Goal: Information Seeking & Learning: Compare options

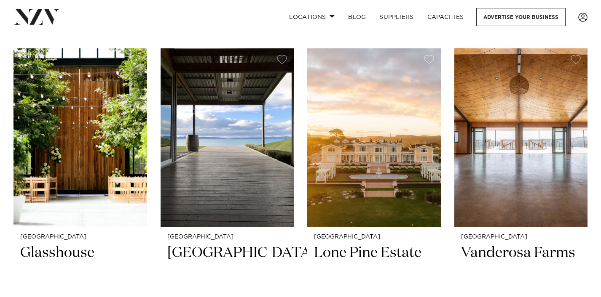
scroll to position [168, 0]
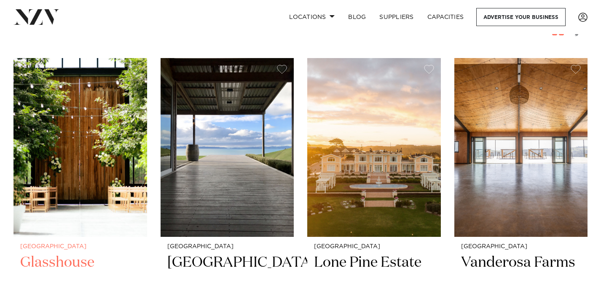
click at [51, 248] on small "[GEOGRAPHIC_DATA]" at bounding box center [80, 247] width 120 height 6
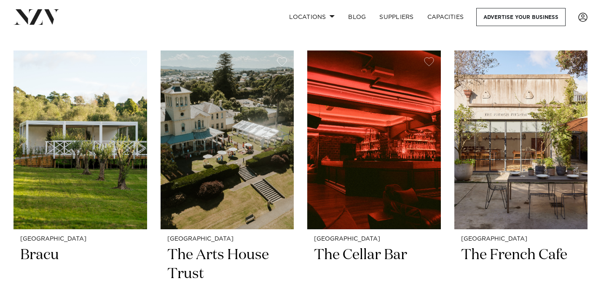
scroll to position [3444, 0]
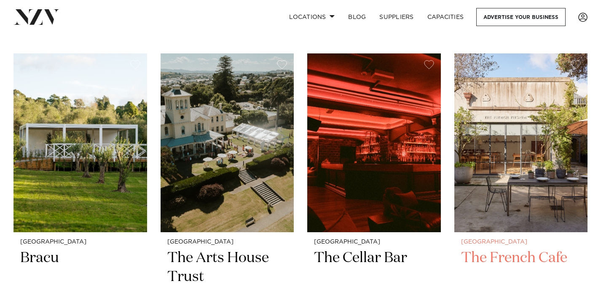
click at [511, 249] on h2 "The French Cafe" at bounding box center [521, 277] width 120 height 57
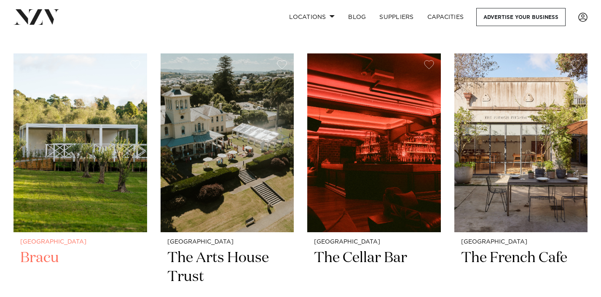
click at [29, 249] on h2 "Bracu" at bounding box center [80, 277] width 120 height 57
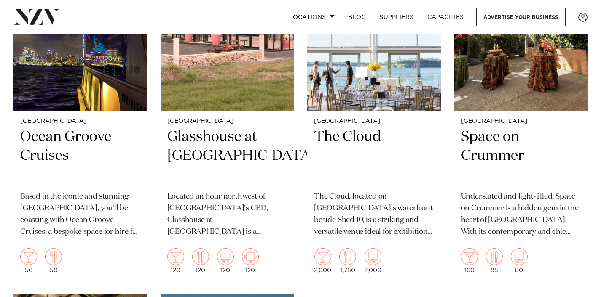
scroll to position [4292, 0]
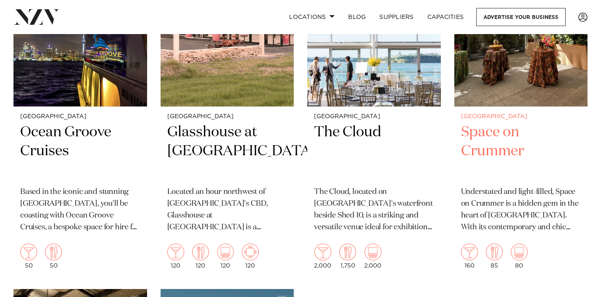
click at [478, 142] on h2 "Space on Crummer" at bounding box center [521, 151] width 120 height 57
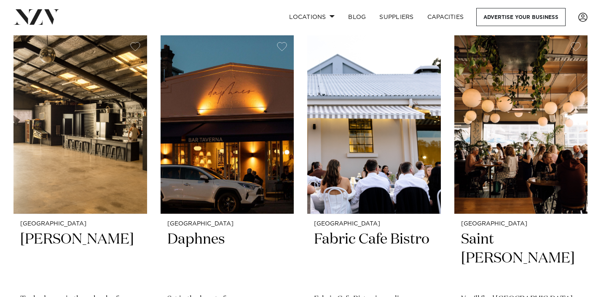
scroll to position [4543, 0]
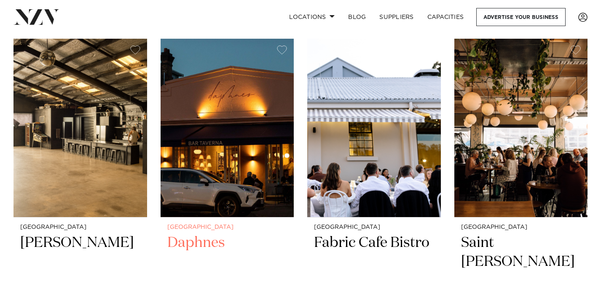
click at [177, 234] on h2 "Daphnes" at bounding box center [227, 262] width 120 height 57
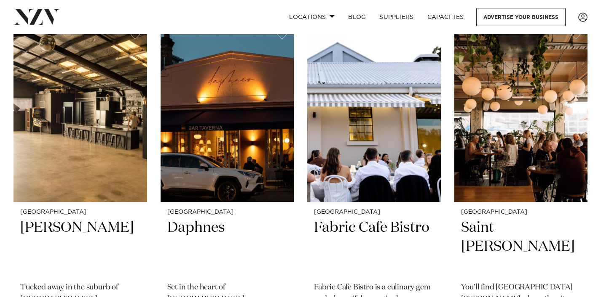
scroll to position [4556, 0]
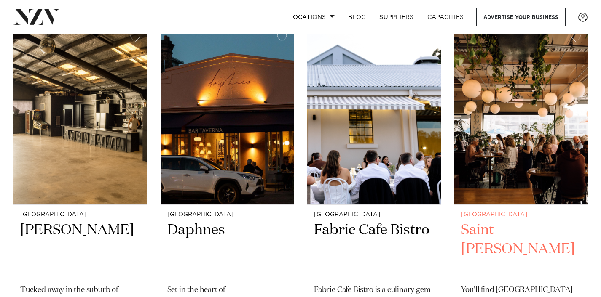
click at [484, 221] on h2 "Saint Alice" at bounding box center [521, 249] width 120 height 57
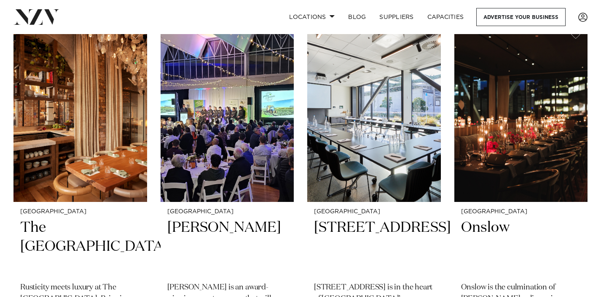
scroll to position [5295, 0]
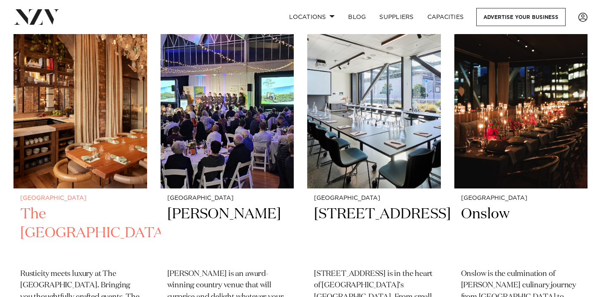
click at [42, 205] on h2 "The Hotel Britomart" at bounding box center [80, 233] width 120 height 57
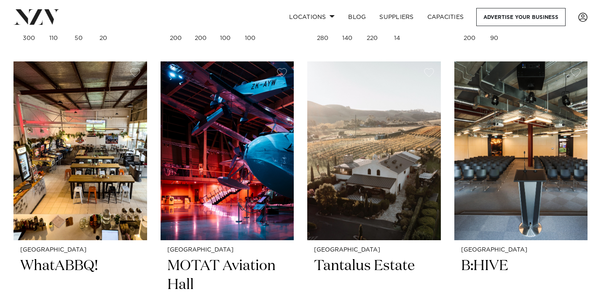
scroll to position [5605, 0]
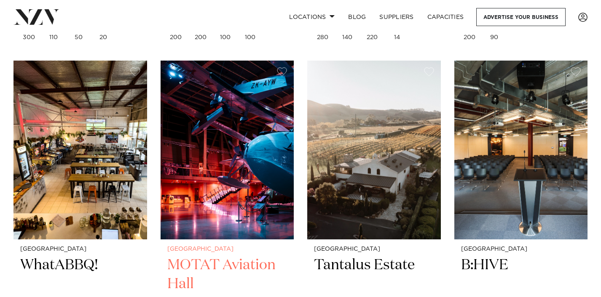
click at [209, 192] on img at bounding box center [228, 150] width 134 height 179
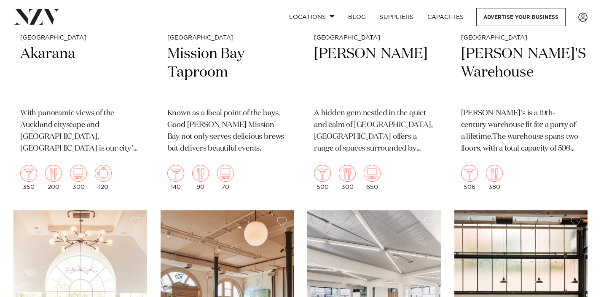
scroll to position [6145, 0]
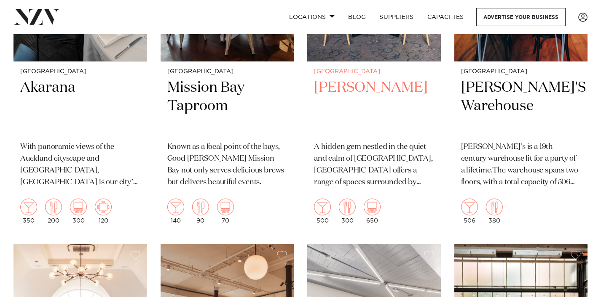
click at [354, 83] on h2 "[PERSON_NAME]" at bounding box center [374, 106] width 120 height 57
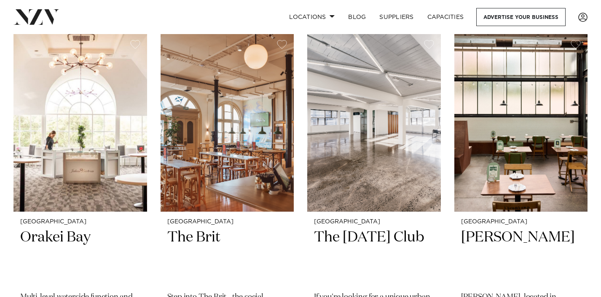
scroll to position [6356, 0]
click at [214, 228] on h2 "The Brit" at bounding box center [227, 256] width 120 height 57
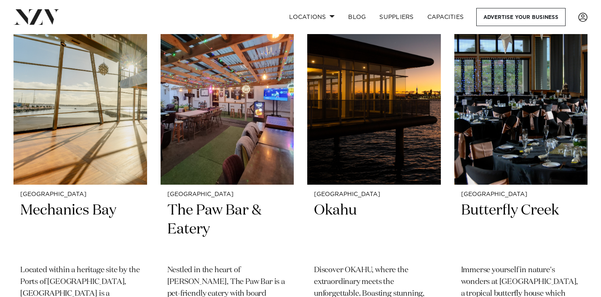
scroll to position [6735, 0]
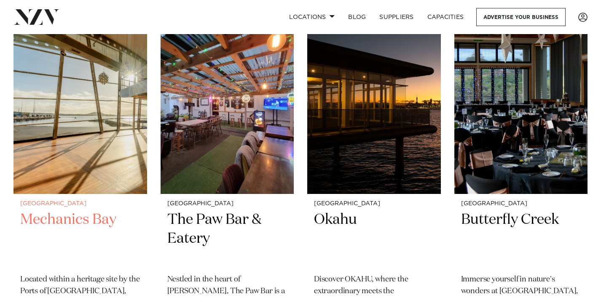
click at [61, 89] on img at bounding box center [80, 105] width 134 height 179
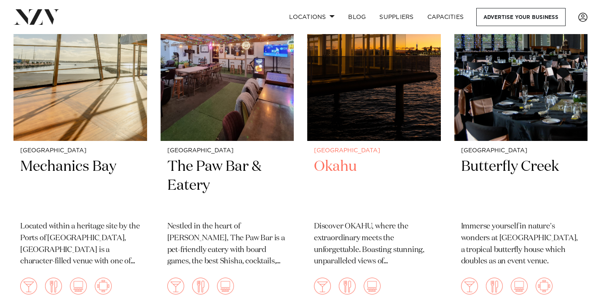
scroll to position [6802, 0]
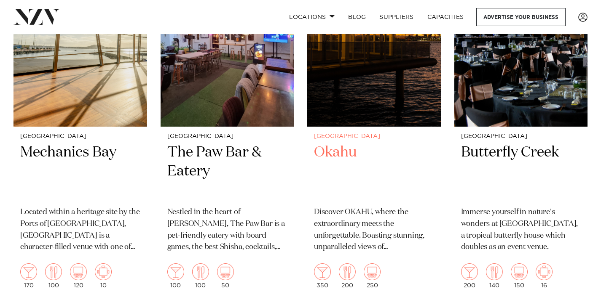
click at [330, 143] on h2 "Okahu" at bounding box center [374, 171] width 120 height 57
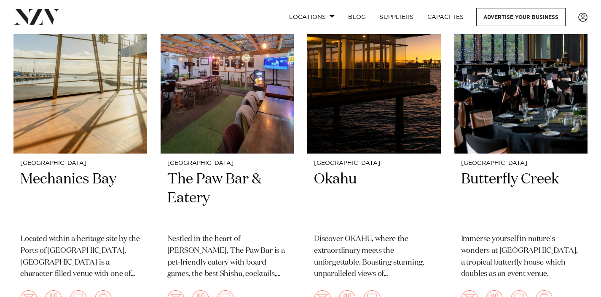
scroll to position [6784, 0]
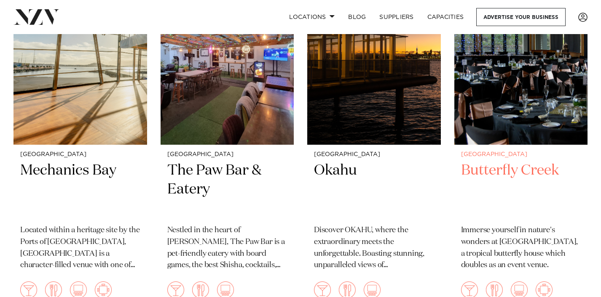
click at [517, 163] on h2 "Butterfly Creek" at bounding box center [521, 189] width 120 height 57
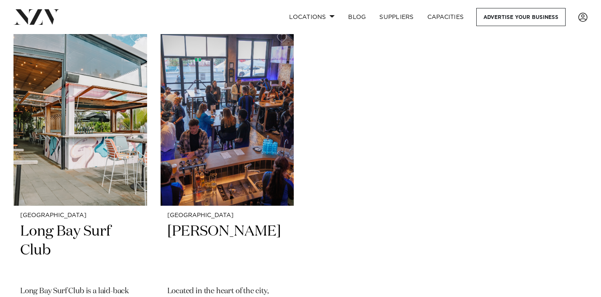
scroll to position [7085, 0]
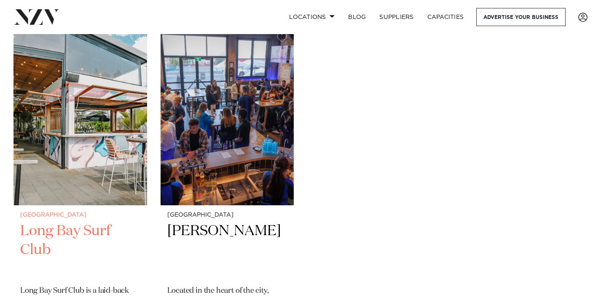
click at [37, 222] on h2 "Long Bay Surf Club" at bounding box center [80, 250] width 120 height 57
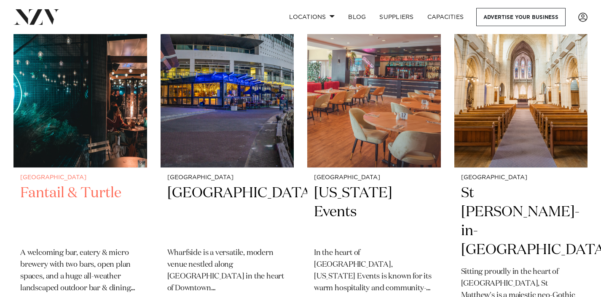
scroll to position [472, 0]
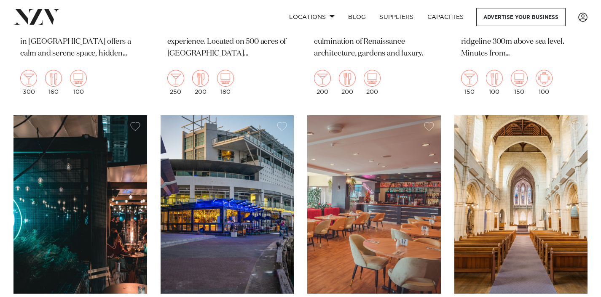
click at [99, 195] on img at bounding box center [80, 204] width 134 height 179
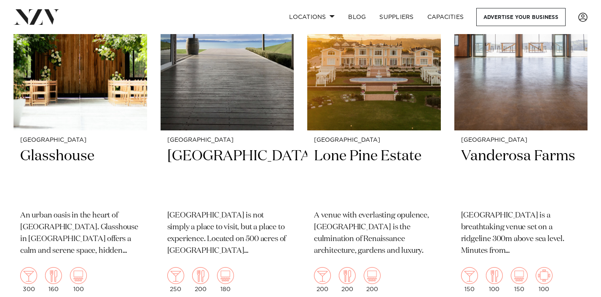
scroll to position [275, 0]
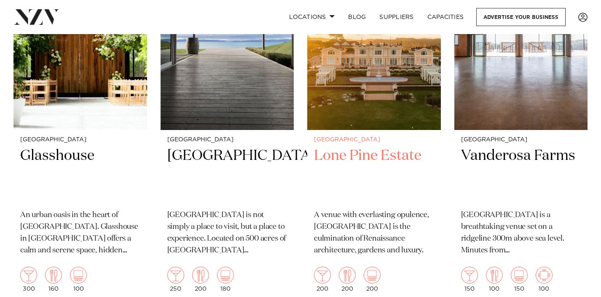
click at [359, 164] on h2 "Lone Pine Estate" at bounding box center [374, 175] width 120 height 57
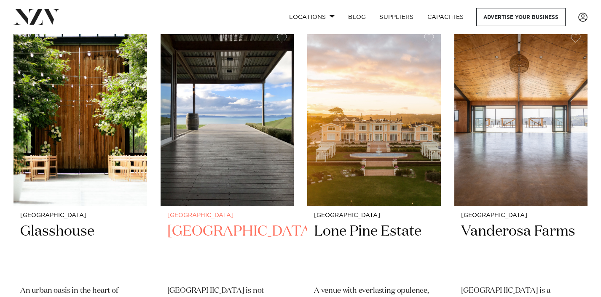
scroll to position [188, 0]
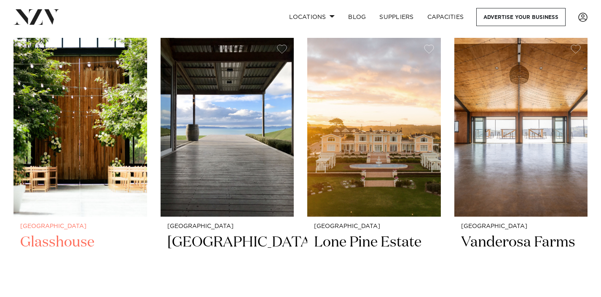
click at [67, 242] on h2 "Glasshouse" at bounding box center [80, 261] width 120 height 57
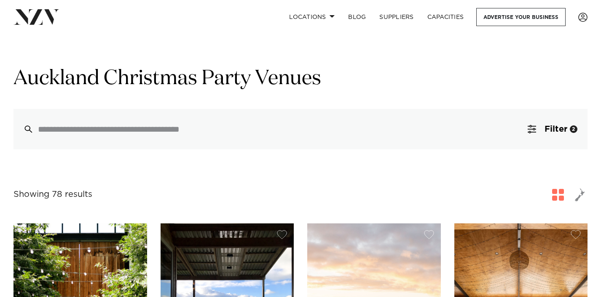
scroll to position [0, 0]
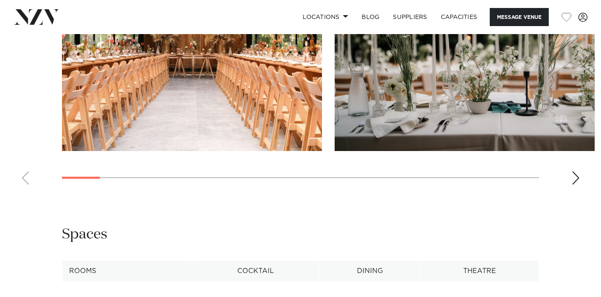
scroll to position [909, 0]
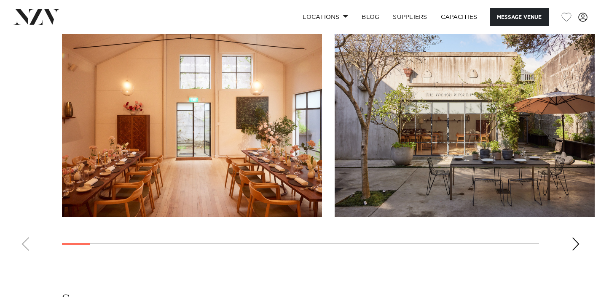
scroll to position [783, 0]
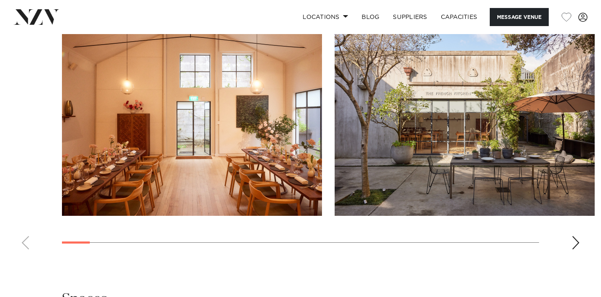
click at [576, 237] on div "Next slide" at bounding box center [575, 242] width 8 height 13
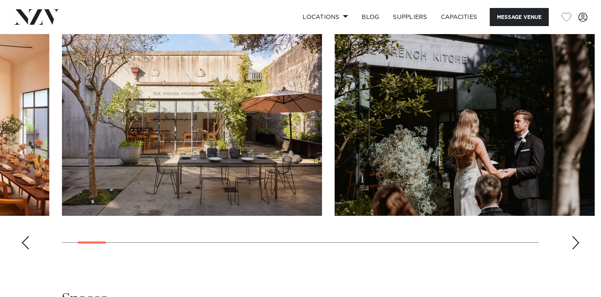
click at [576, 237] on div "Next slide" at bounding box center [575, 242] width 8 height 13
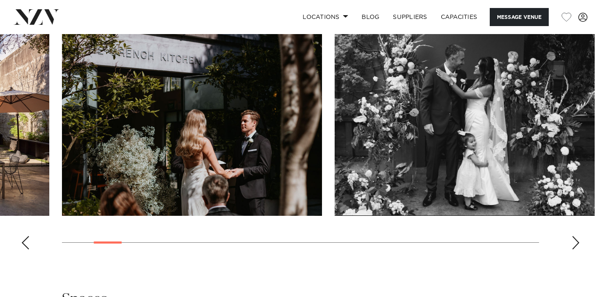
click at [576, 237] on div "Next slide" at bounding box center [575, 242] width 8 height 13
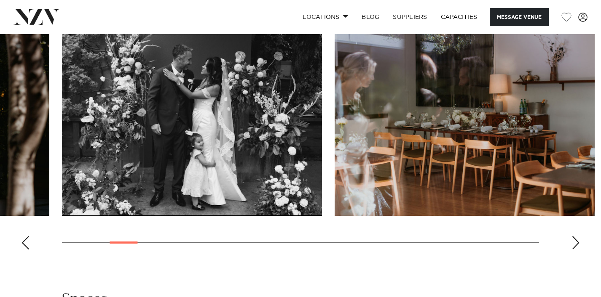
click at [576, 237] on div "Next slide" at bounding box center [575, 242] width 8 height 13
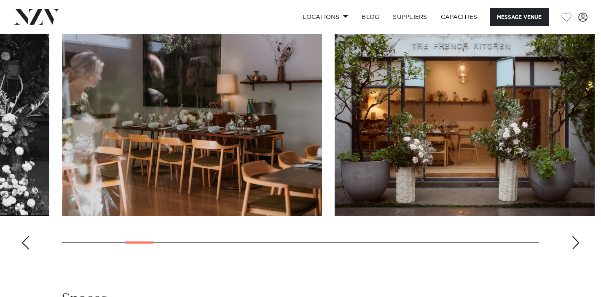
click at [576, 237] on div "Next slide" at bounding box center [575, 242] width 8 height 13
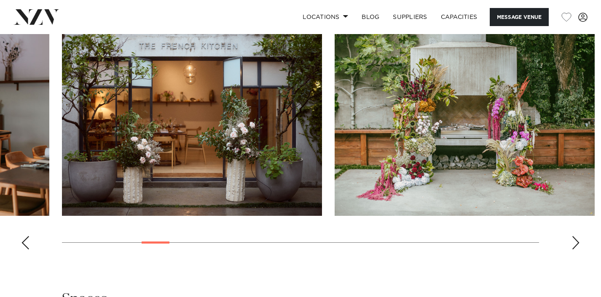
click at [576, 237] on div "Next slide" at bounding box center [575, 242] width 8 height 13
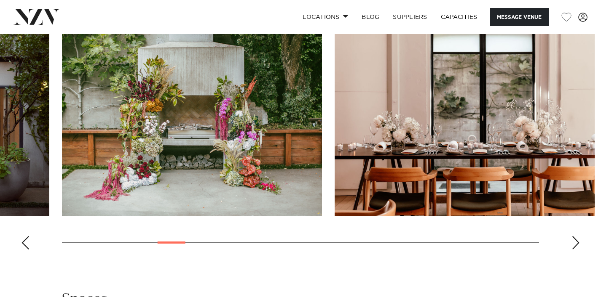
click at [576, 237] on div "Next slide" at bounding box center [575, 242] width 8 height 13
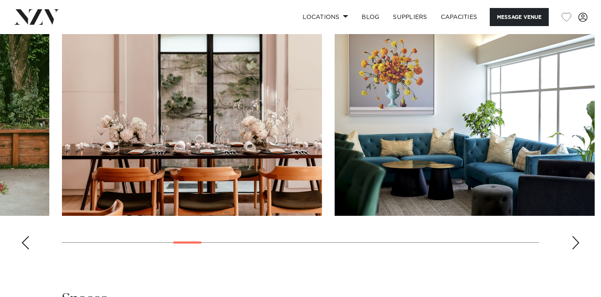
click at [576, 237] on div "Next slide" at bounding box center [575, 242] width 8 height 13
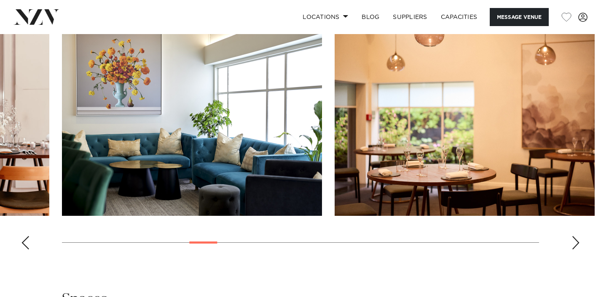
click at [576, 237] on div "Next slide" at bounding box center [575, 242] width 8 height 13
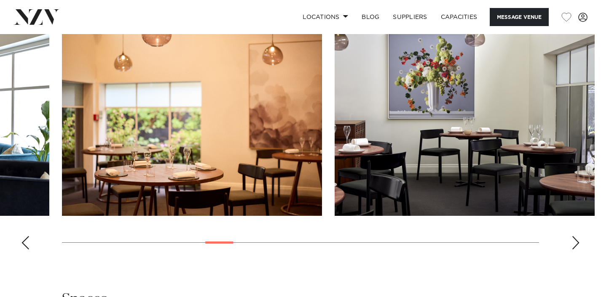
click at [576, 237] on div "Next slide" at bounding box center [575, 242] width 8 height 13
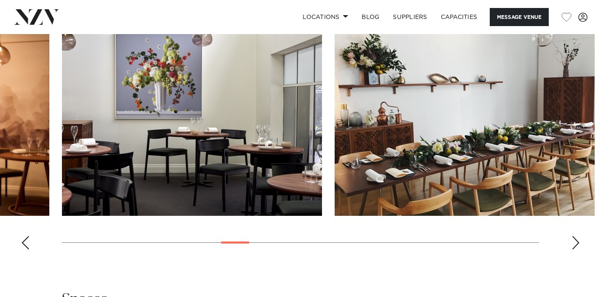
click at [576, 237] on div "Next slide" at bounding box center [575, 242] width 8 height 13
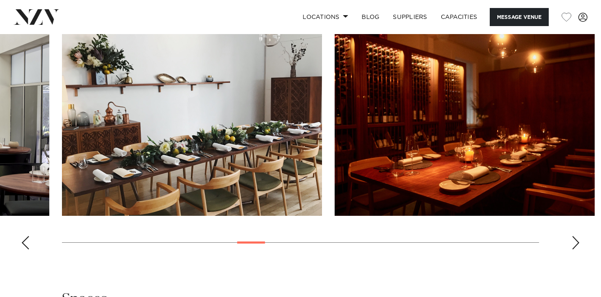
click at [576, 237] on div "Next slide" at bounding box center [575, 242] width 8 height 13
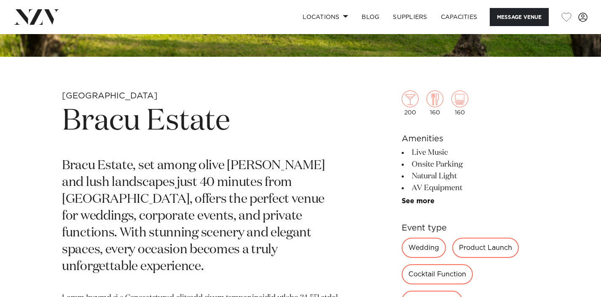
scroll to position [260, 0]
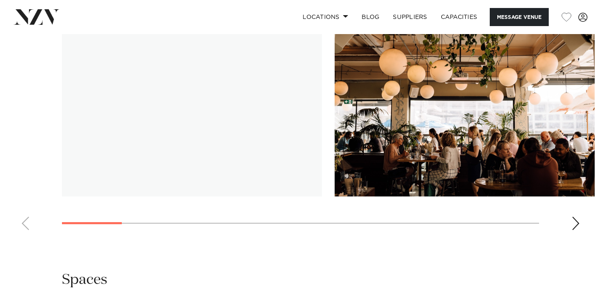
scroll to position [871, 0]
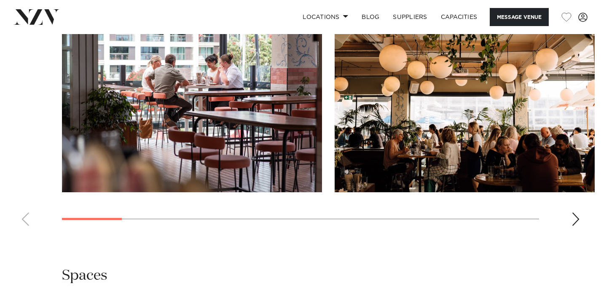
click at [573, 219] on div "Next slide" at bounding box center [575, 219] width 8 height 13
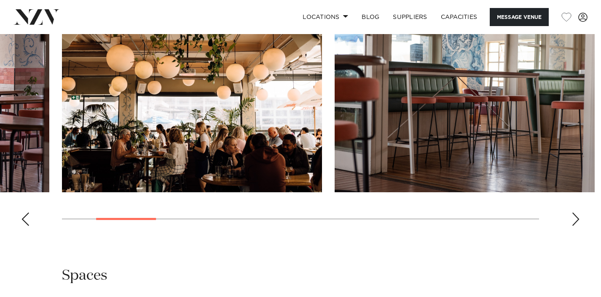
click at [573, 219] on div "Next slide" at bounding box center [575, 219] width 8 height 13
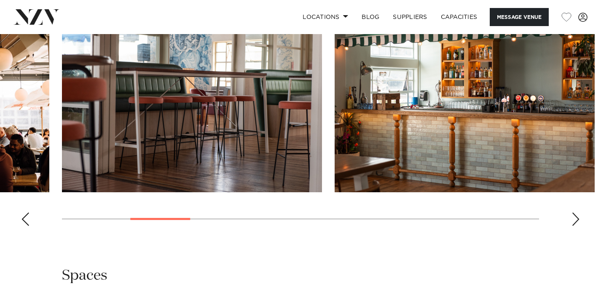
click at [573, 219] on div "Next slide" at bounding box center [575, 219] width 8 height 13
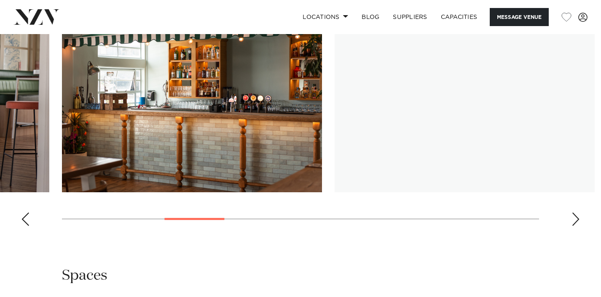
click at [573, 219] on div "Next slide" at bounding box center [575, 219] width 8 height 13
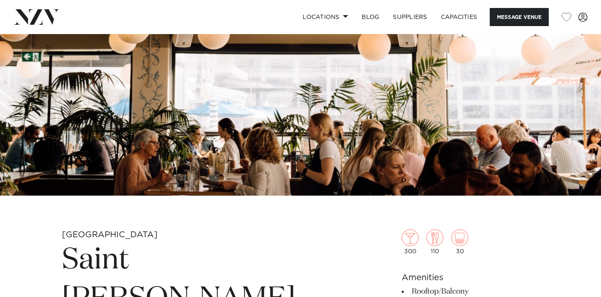
scroll to position [0, 0]
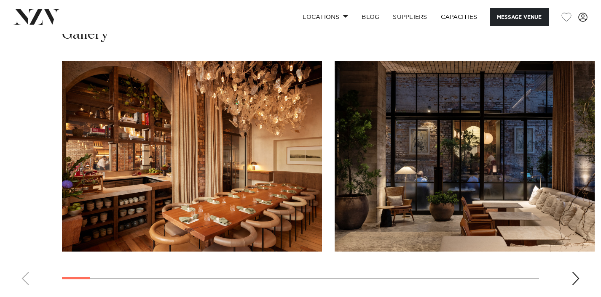
scroll to position [1284, 0]
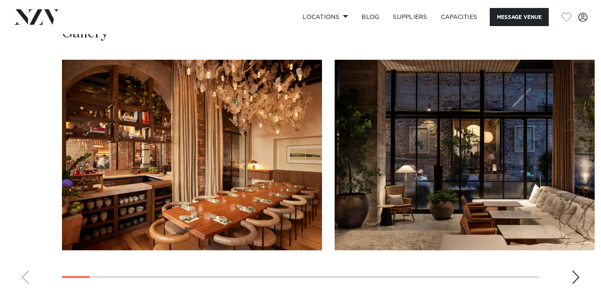
click at [576, 271] on div "Next slide" at bounding box center [575, 277] width 8 height 13
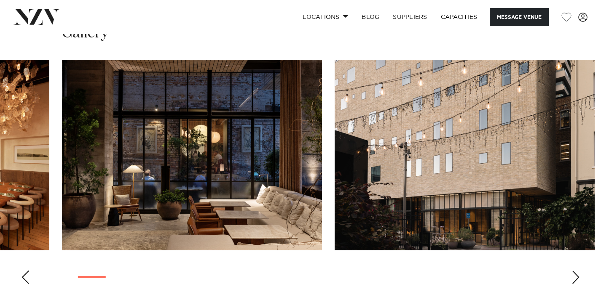
click at [576, 271] on div "Next slide" at bounding box center [575, 277] width 8 height 13
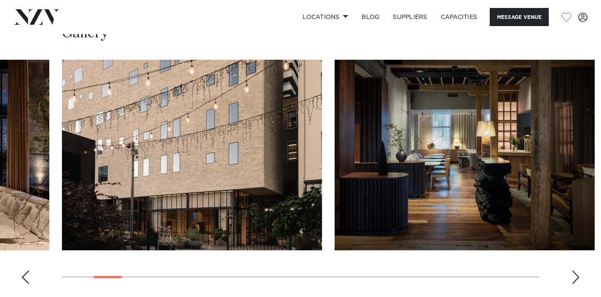
click at [576, 271] on div "Next slide" at bounding box center [575, 277] width 8 height 13
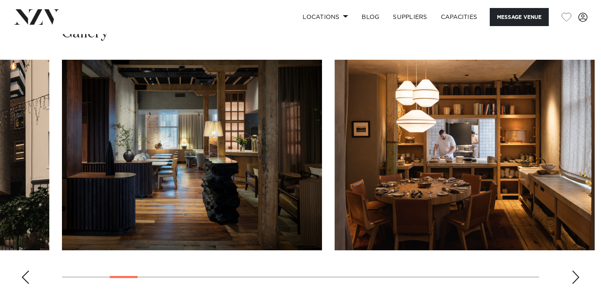
click at [576, 271] on div "Next slide" at bounding box center [575, 277] width 8 height 13
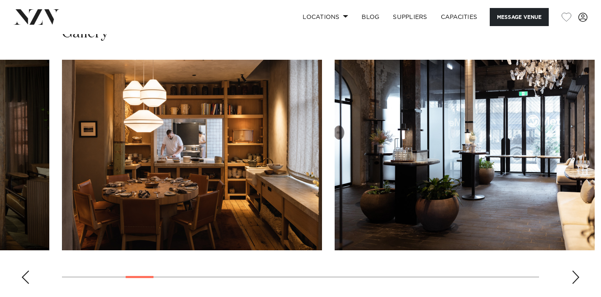
click at [576, 271] on div "Next slide" at bounding box center [575, 277] width 8 height 13
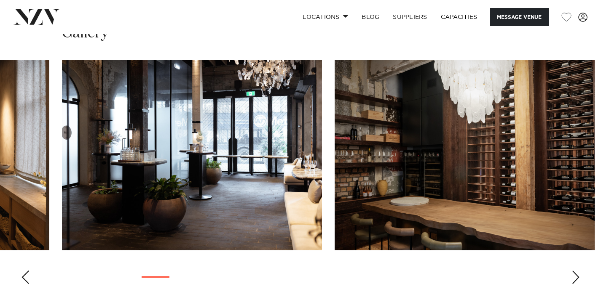
click at [576, 271] on div "Next slide" at bounding box center [575, 277] width 8 height 13
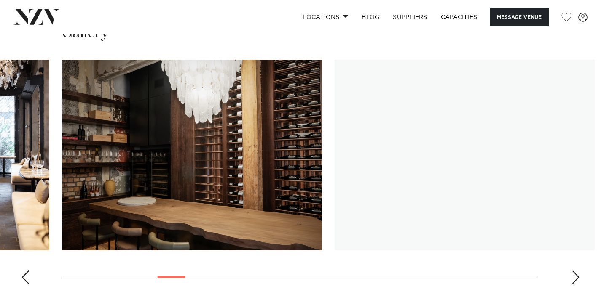
click at [576, 271] on div "Next slide" at bounding box center [575, 277] width 8 height 13
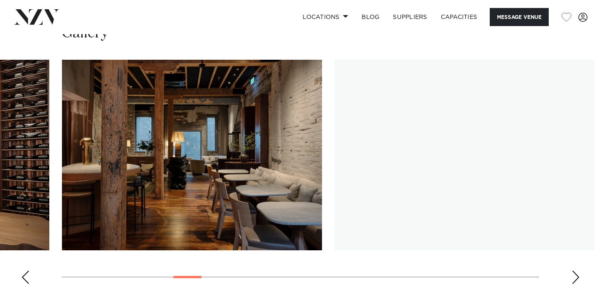
click at [576, 271] on div "Next slide" at bounding box center [575, 277] width 8 height 13
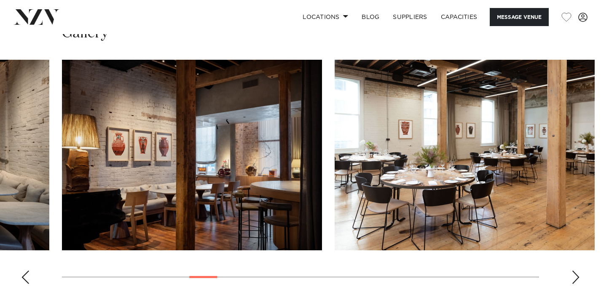
click at [576, 271] on div "Next slide" at bounding box center [575, 277] width 8 height 13
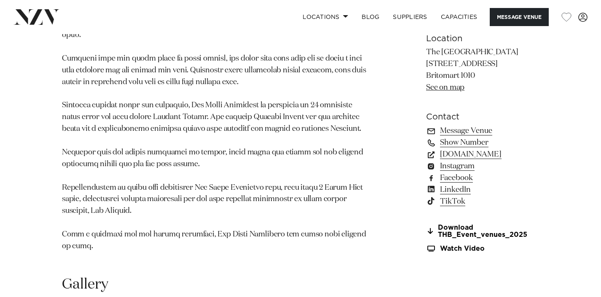
scroll to position [1015, 0]
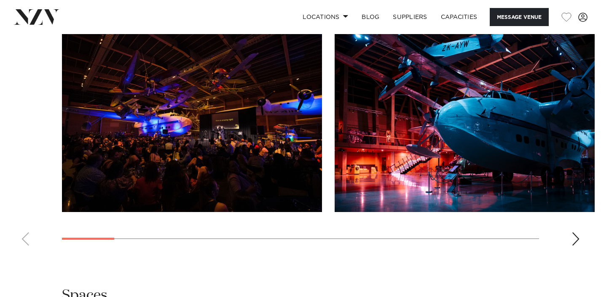
scroll to position [859, 0]
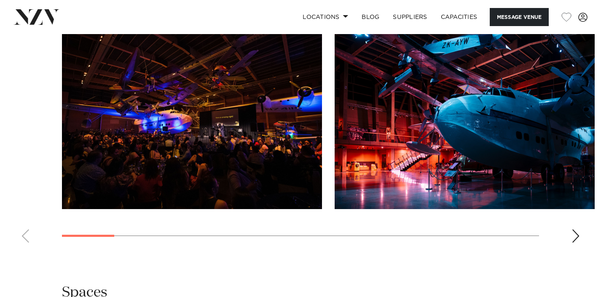
click at [578, 230] on div "Next slide" at bounding box center [575, 236] width 8 height 13
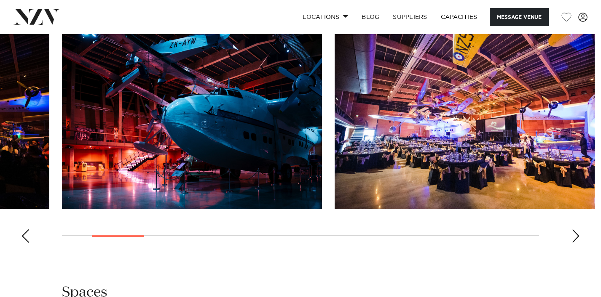
click at [578, 230] on div "Next slide" at bounding box center [575, 236] width 8 height 13
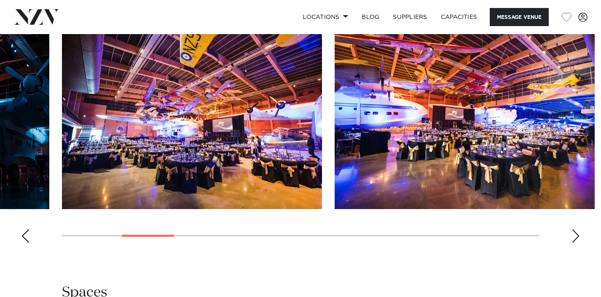
click at [578, 230] on div "Next slide" at bounding box center [575, 236] width 8 height 13
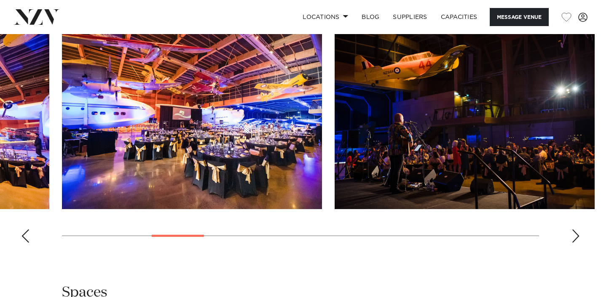
click at [581, 229] on swiper-container at bounding box center [300, 134] width 601 height 231
click at [572, 230] on div "Next slide" at bounding box center [575, 236] width 8 height 13
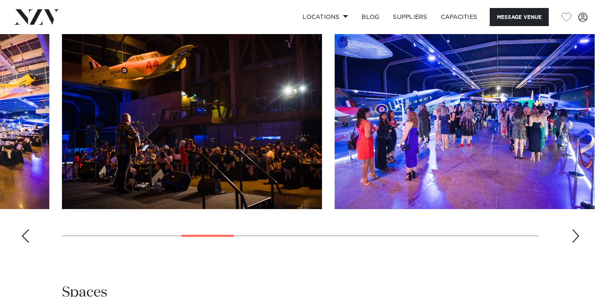
click at [572, 230] on div "Next slide" at bounding box center [575, 236] width 8 height 13
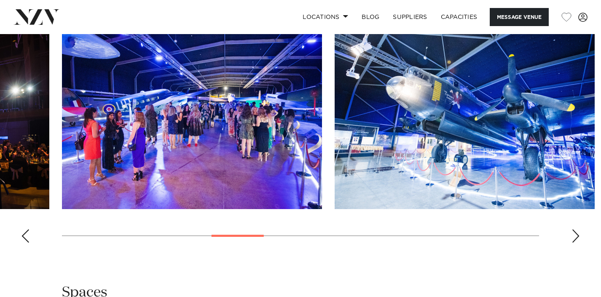
click at [572, 230] on div "Next slide" at bounding box center [575, 236] width 8 height 13
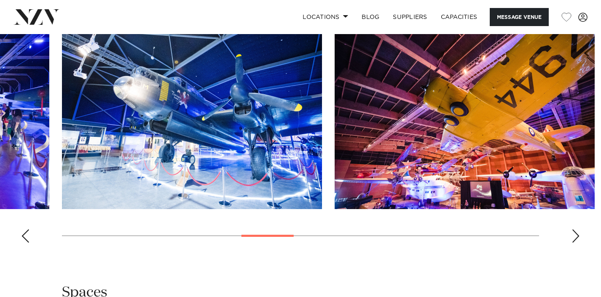
click at [572, 230] on div "Next slide" at bounding box center [575, 236] width 8 height 13
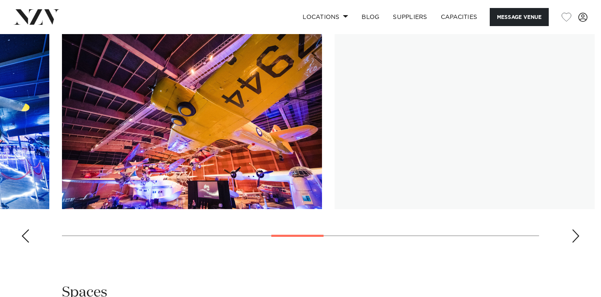
click at [572, 230] on div "Next slide" at bounding box center [575, 236] width 8 height 13
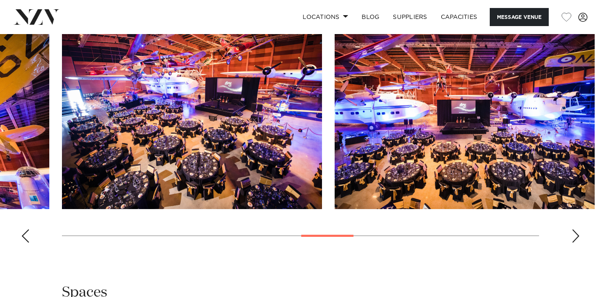
click at [572, 230] on div "Next slide" at bounding box center [575, 236] width 8 height 13
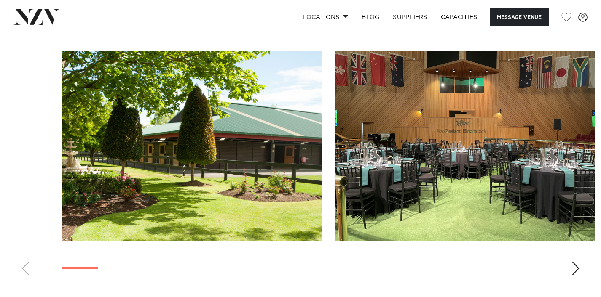
scroll to position [765, 0]
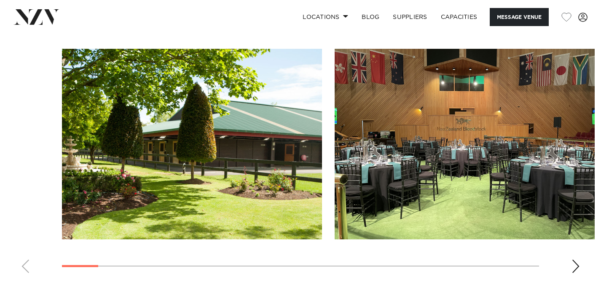
click at [576, 270] on div "Next slide" at bounding box center [575, 266] width 8 height 13
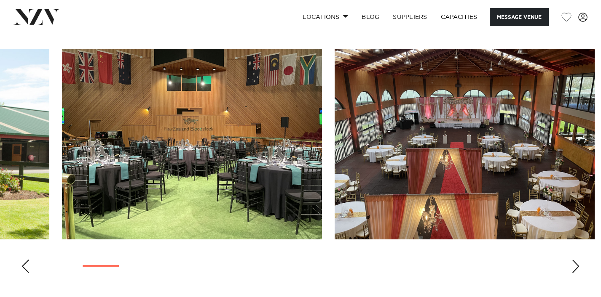
click at [576, 270] on div "Next slide" at bounding box center [575, 266] width 8 height 13
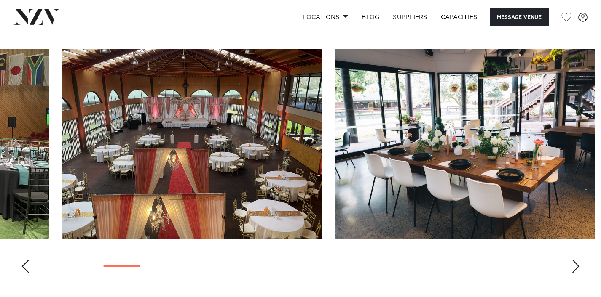
click at [576, 270] on div "Next slide" at bounding box center [575, 266] width 8 height 13
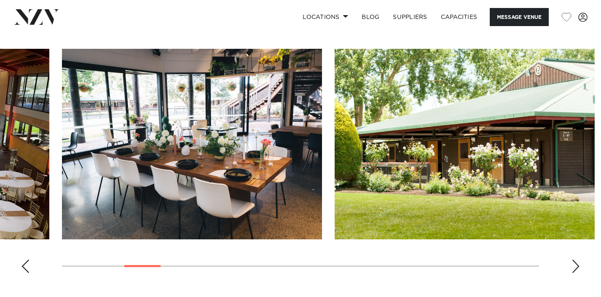
click at [576, 270] on div "Next slide" at bounding box center [575, 266] width 8 height 13
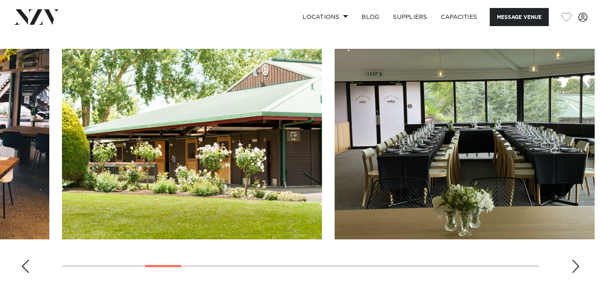
click at [576, 270] on div "Next slide" at bounding box center [575, 266] width 8 height 13
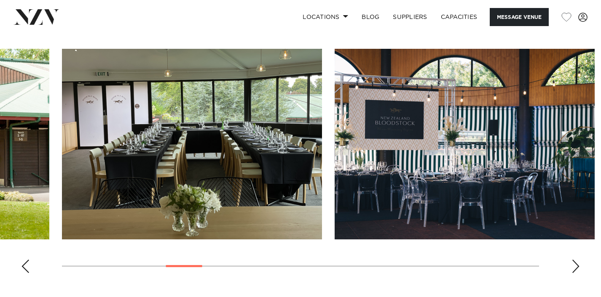
click at [576, 270] on div "Next slide" at bounding box center [575, 266] width 8 height 13
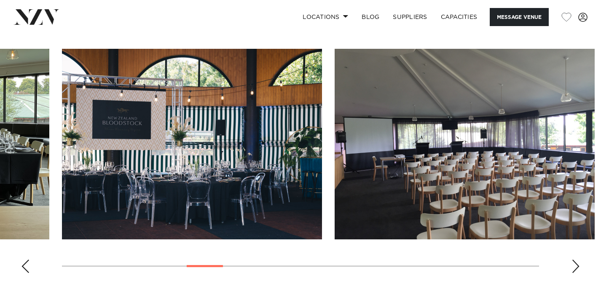
click at [576, 270] on div "Next slide" at bounding box center [575, 266] width 8 height 13
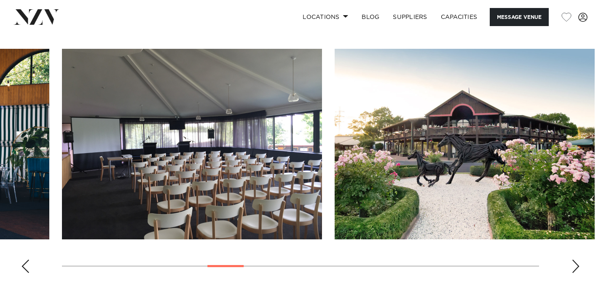
click at [576, 270] on div "Next slide" at bounding box center [575, 266] width 8 height 13
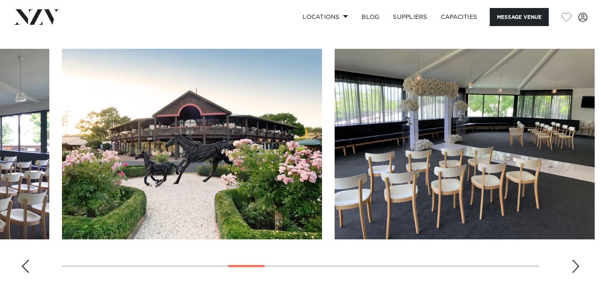
click at [576, 271] on div "Next slide" at bounding box center [575, 266] width 8 height 13
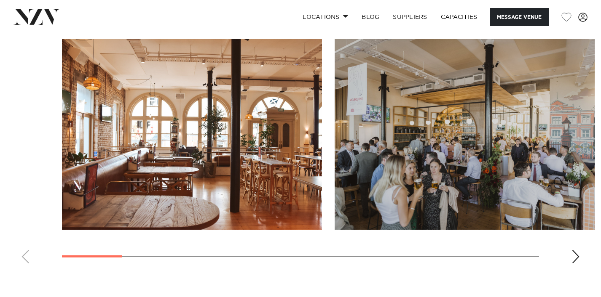
scroll to position [816, 0]
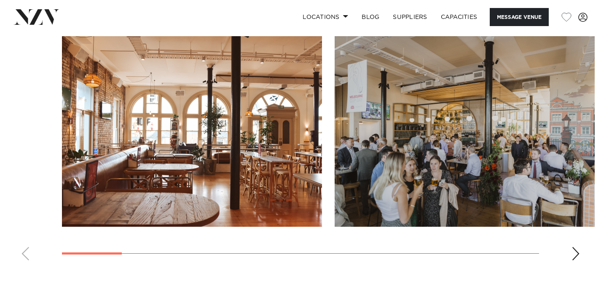
click at [577, 254] on div "Next slide" at bounding box center [575, 253] width 8 height 13
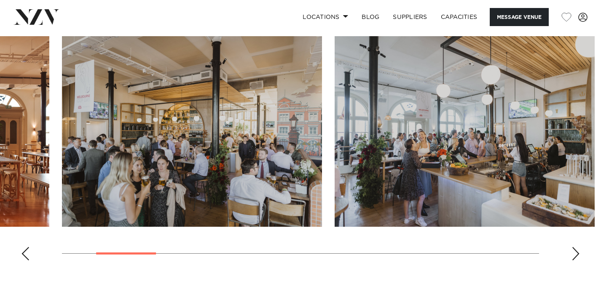
click at [578, 253] on div "Next slide" at bounding box center [575, 253] width 8 height 13
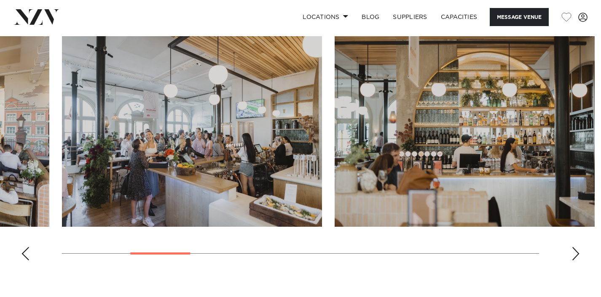
click at [578, 253] on div "Next slide" at bounding box center [575, 253] width 8 height 13
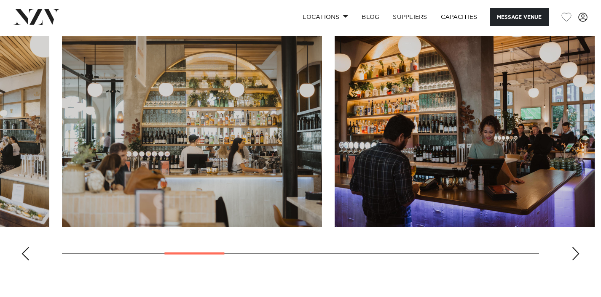
click at [578, 253] on div "Next slide" at bounding box center [575, 253] width 8 height 13
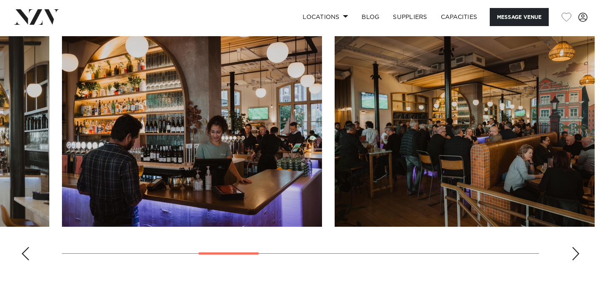
click at [578, 253] on div "Next slide" at bounding box center [575, 253] width 8 height 13
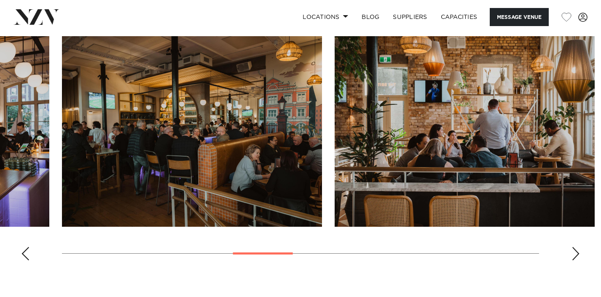
click at [578, 253] on div "Next slide" at bounding box center [575, 253] width 8 height 13
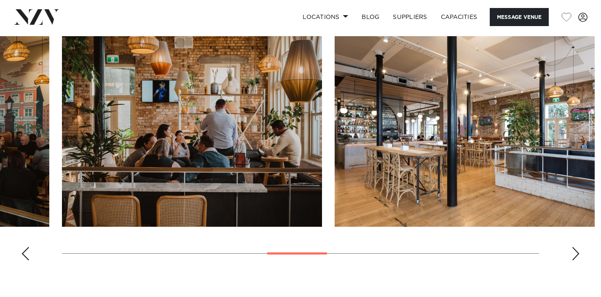
click at [578, 253] on div "Next slide" at bounding box center [575, 253] width 8 height 13
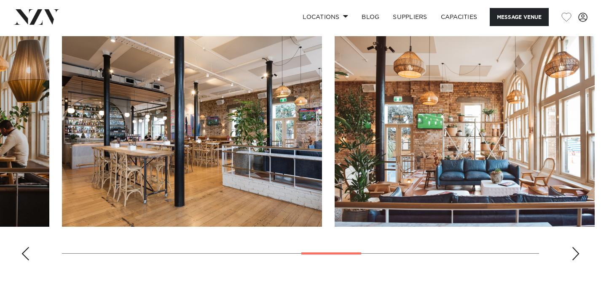
click at [578, 253] on div "Next slide" at bounding box center [575, 253] width 8 height 13
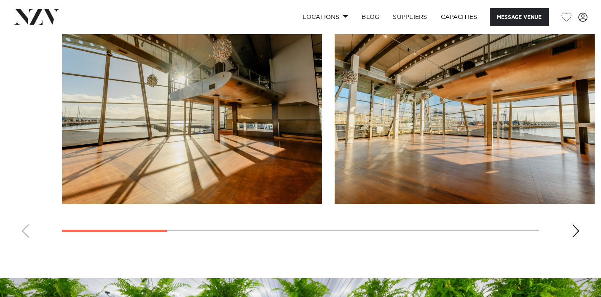
scroll to position [734, 0]
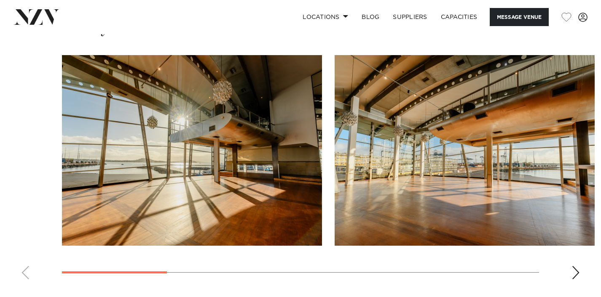
click at [578, 274] on div "Next slide" at bounding box center [575, 272] width 8 height 13
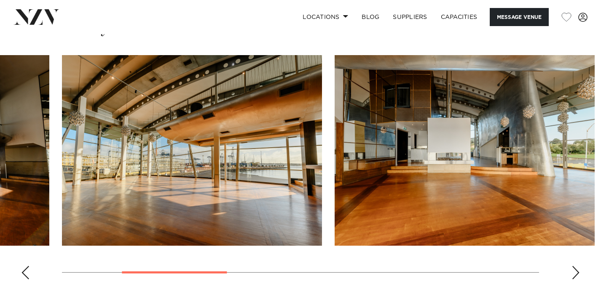
click at [578, 274] on div "Next slide" at bounding box center [575, 272] width 8 height 13
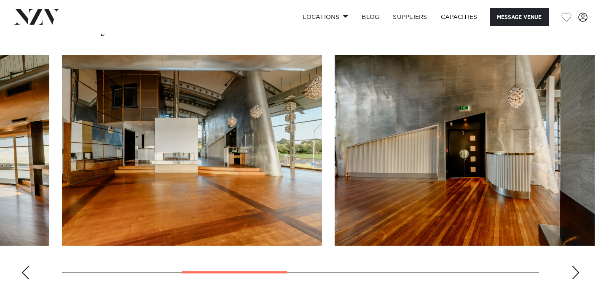
click at [578, 274] on div "Next slide" at bounding box center [575, 272] width 8 height 13
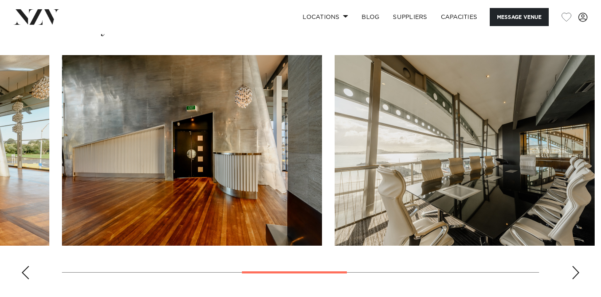
click at [578, 274] on div "Next slide" at bounding box center [575, 272] width 8 height 13
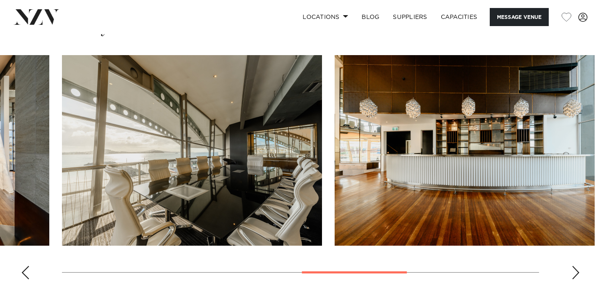
click at [578, 274] on div "Next slide" at bounding box center [575, 272] width 8 height 13
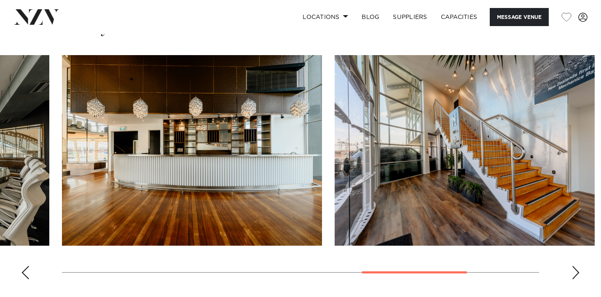
click at [578, 274] on div "Next slide" at bounding box center [575, 272] width 8 height 13
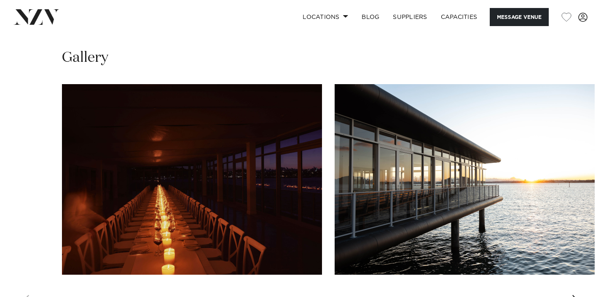
scroll to position [779, 0]
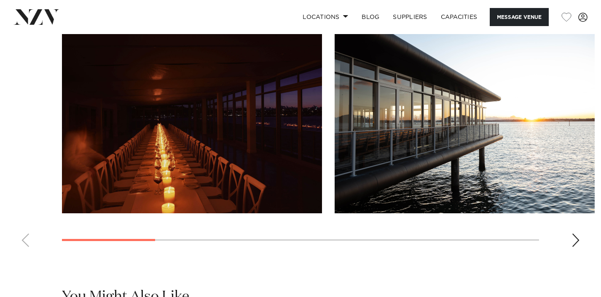
click at [575, 247] on div "Next slide" at bounding box center [575, 240] width 8 height 13
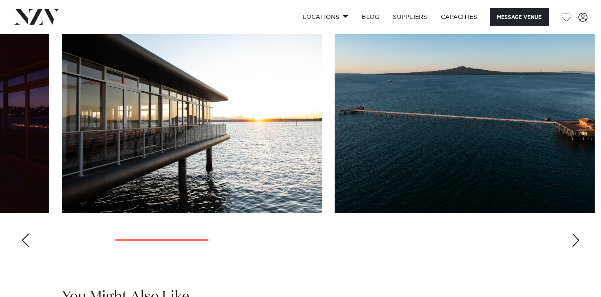
click at [575, 247] on div "Next slide" at bounding box center [575, 240] width 8 height 13
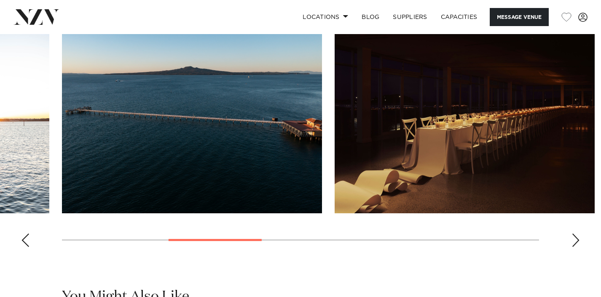
click at [575, 247] on div "Next slide" at bounding box center [575, 240] width 8 height 13
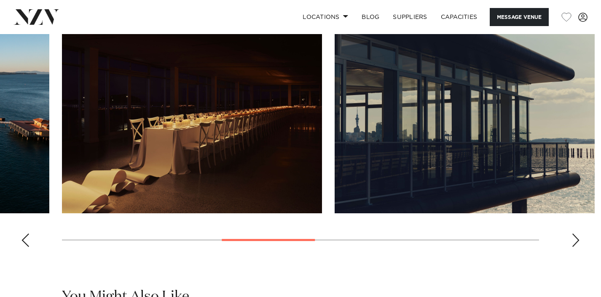
click at [575, 247] on div "Next slide" at bounding box center [575, 240] width 8 height 13
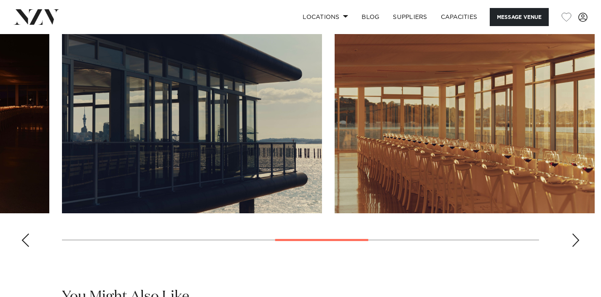
click at [575, 247] on div "Next slide" at bounding box center [575, 240] width 8 height 13
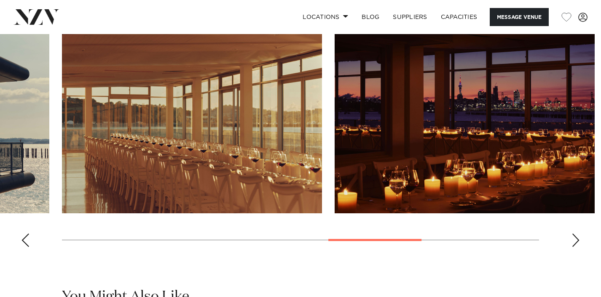
click at [575, 247] on div "Next slide" at bounding box center [575, 240] width 8 height 13
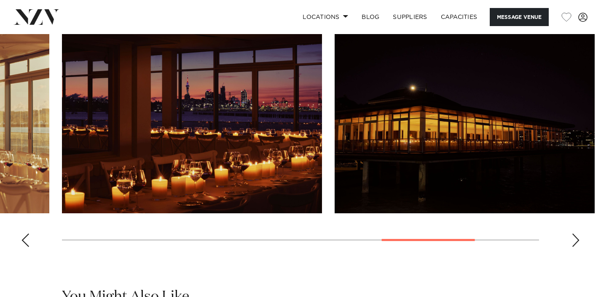
click at [575, 247] on div "Next slide" at bounding box center [575, 240] width 8 height 13
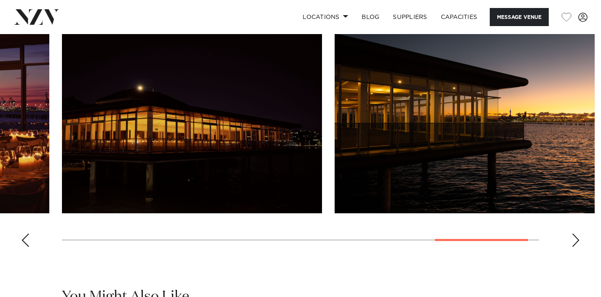
click at [575, 247] on div "Next slide" at bounding box center [575, 240] width 8 height 13
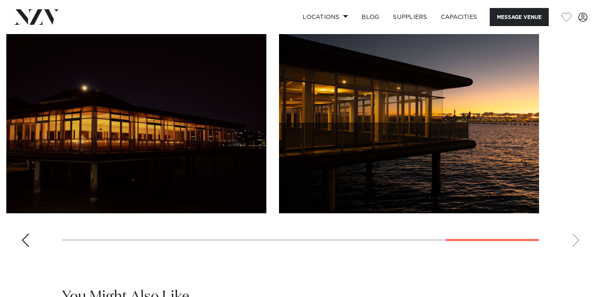
click at [575, 254] on swiper-container at bounding box center [300, 138] width 601 height 231
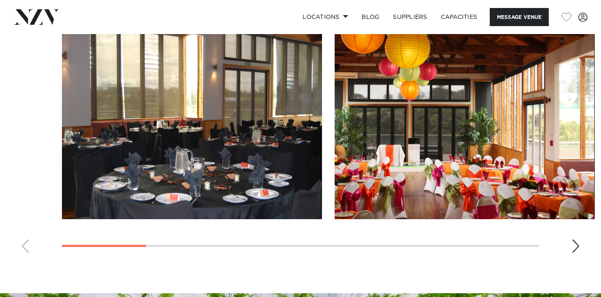
scroll to position [774, 0]
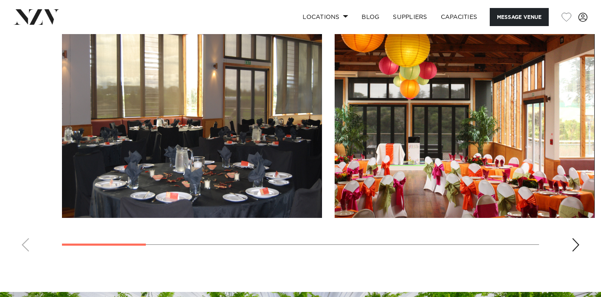
click at [573, 250] on div "Next slide" at bounding box center [575, 244] width 8 height 13
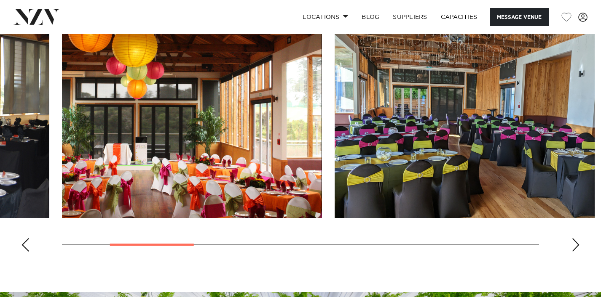
click at [573, 250] on div "Next slide" at bounding box center [575, 244] width 8 height 13
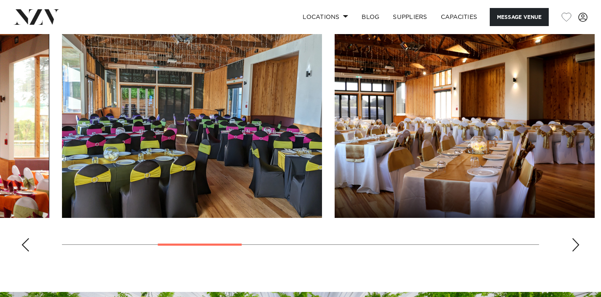
click at [573, 250] on div "Next slide" at bounding box center [575, 244] width 8 height 13
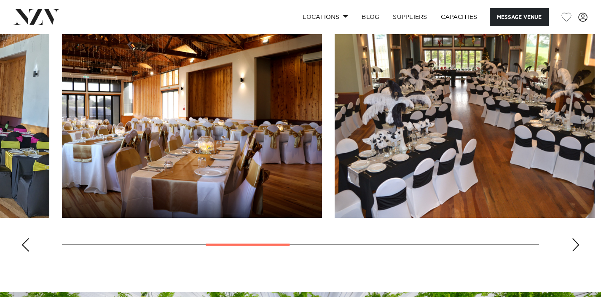
click at [573, 250] on div "Next slide" at bounding box center [575, 244] width 8 height 13
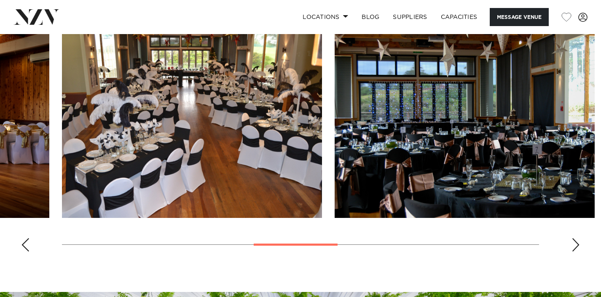
click at [573, 250] on div "Next slide" at bounding box center [575, 244] width 8 height 13
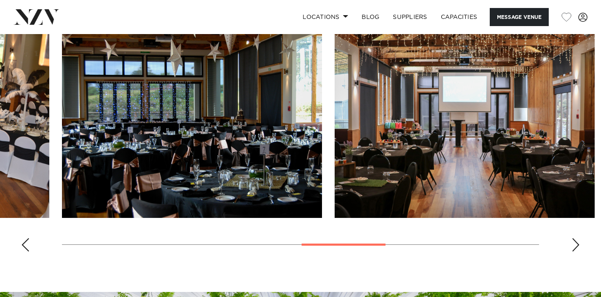
click at [573, 250] on div "Next slide" at bounding box center [575, 244] width 8 height 13
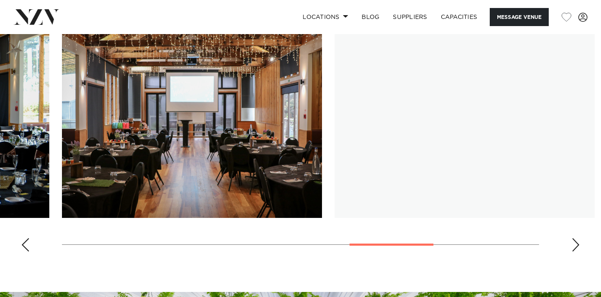
click at [573, 250] on div "Next slide" at bounding box center [575, 244] width 8 height 13
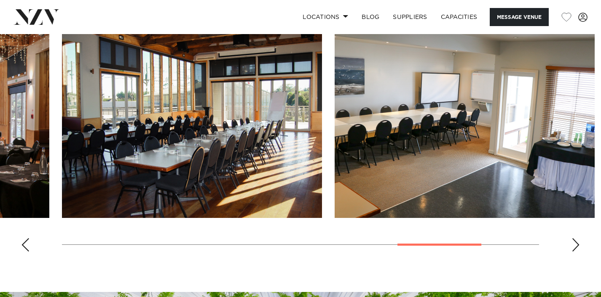
click at [573, 250] on div "Next slide" at bounding box center [575, 244] width 8 height 13
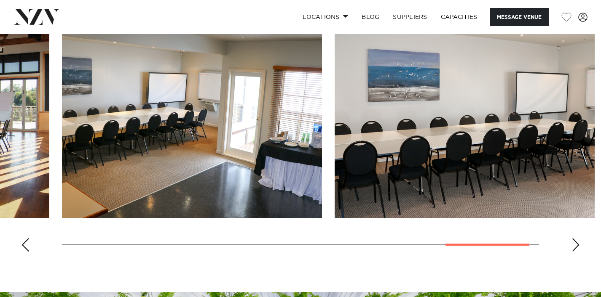
click at [573, 250] on div "Next slide" at bounding box center [575, 244] width 8 height 13
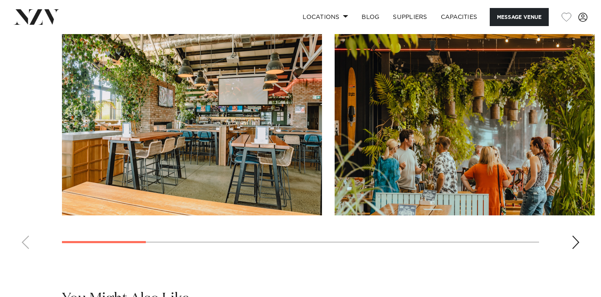
scroll to position [834, 0]
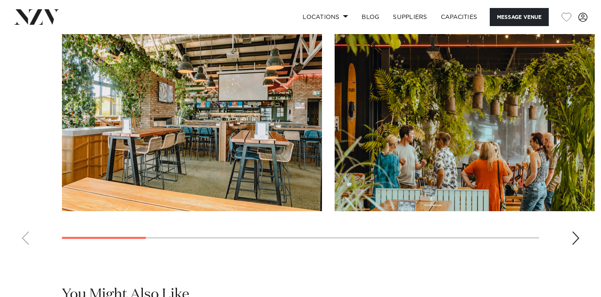
click at [576, 244] on div "Next slide" at bounding box center [575, 238] width 8 height 13
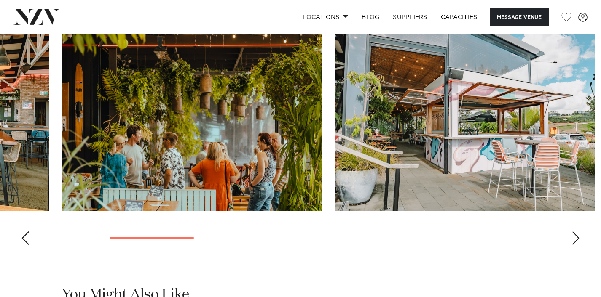
click at [576, 244] on div "Next slide" at bounding box center [575, 238] width 8 height 13
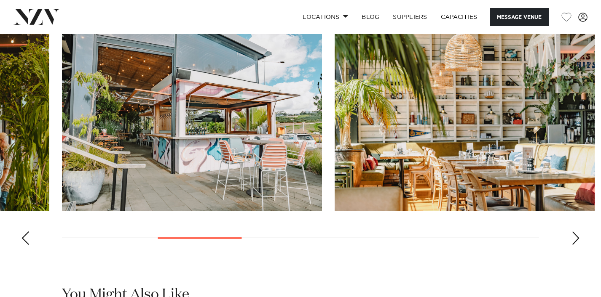
click at [576, 244] on div "Next slide" at bounding box center [575, 238] width 8 height 13
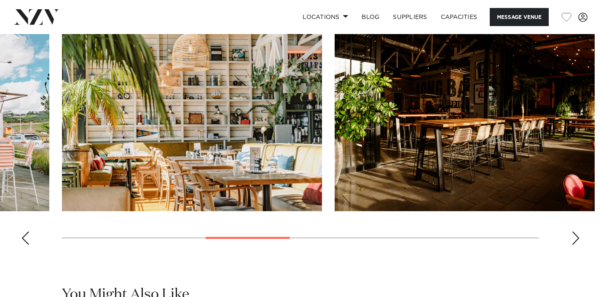
click at [576, 244] on div "Next slide" at bounding box center [575, 238] width 8 height 13
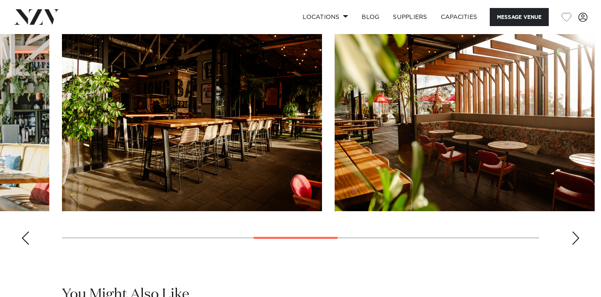
click at [576, 244] on div "Next slide" at bounding box center [575, 238] width 8 height 13
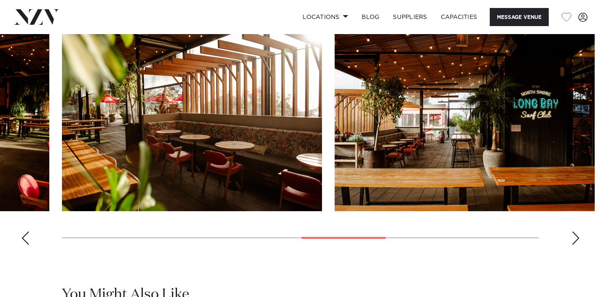
click at [576, 244] on div "Next slide" at bounding box center [575, 238] width 8 height 13
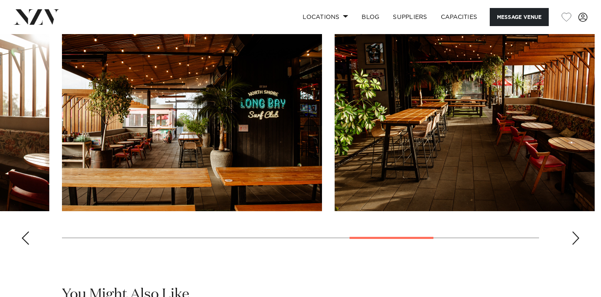
click at [576, 244] on div "Next slide" at bounding box center [575, 238] width 8 height 13
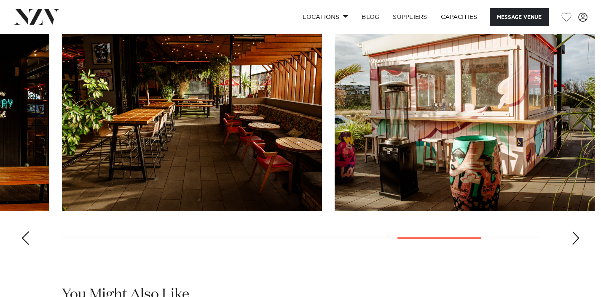
click at [576, 244] on div "Next slide" at bounding box center [575, 238] width 8 height 13
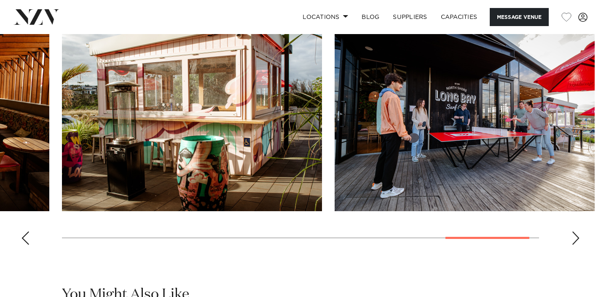
click at [576, 244] on div "Next slide" at bounding box center [575, 238] width 8 height 13
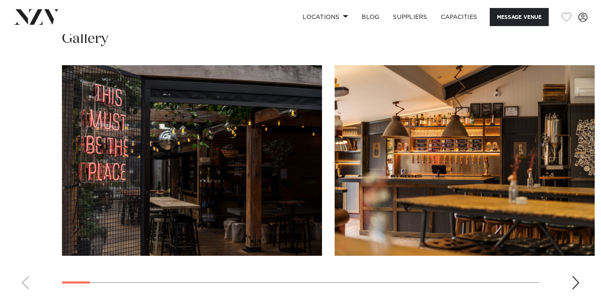
scroll to position [862, 0]
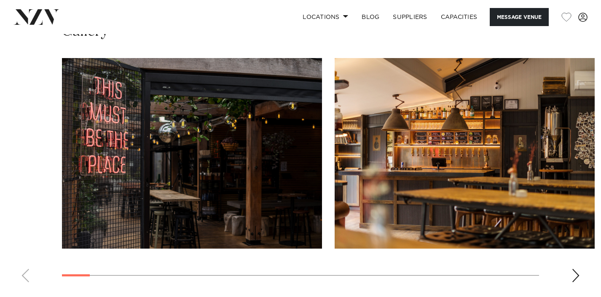
click at [570, 268] on swiper-container at bounding box center [300, 173] width 601 height 231
click at [574, 269] on div "Next slide" at bounding box center [575, 275] width 8 height 13
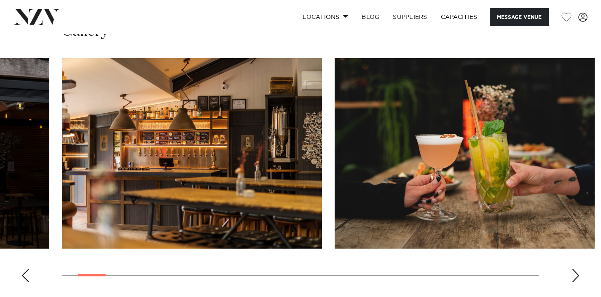
click at [574, 269] on div "Next slide" at bounding box center [575, 275] width 8 height 13
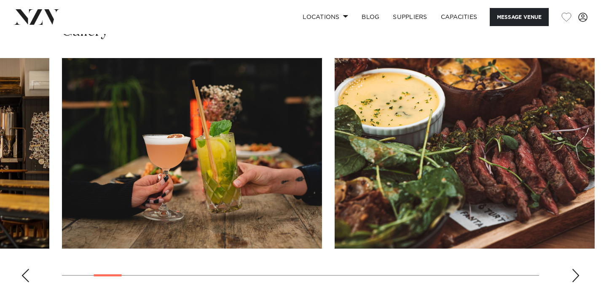
click at [574, 269] on div "Next slide" at bounding box center [575, 275] width 8 height 13
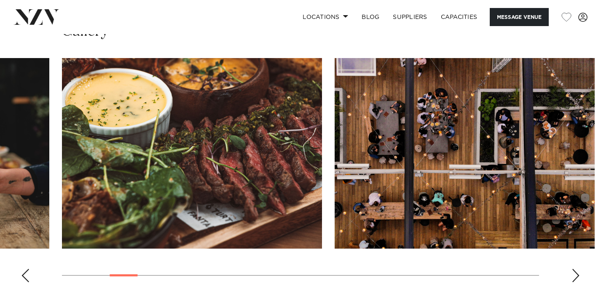
click at [574, 269] on div "Next slide" at bounding box center [575, 275] width 8 height 13
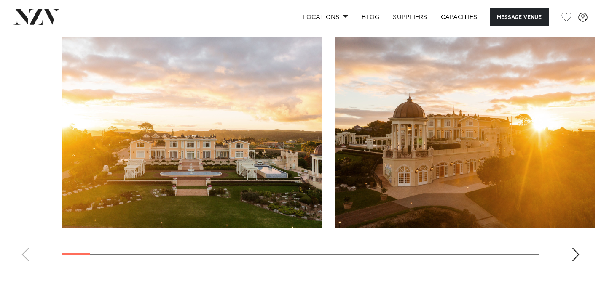
scroll to position [803, 0]
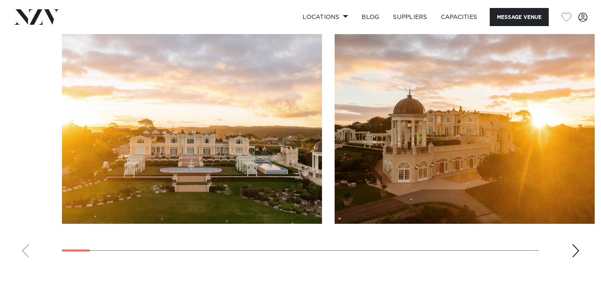
click at [577, 244] on div "Next slide" at bounding box center [575, 250] width 8 height 13
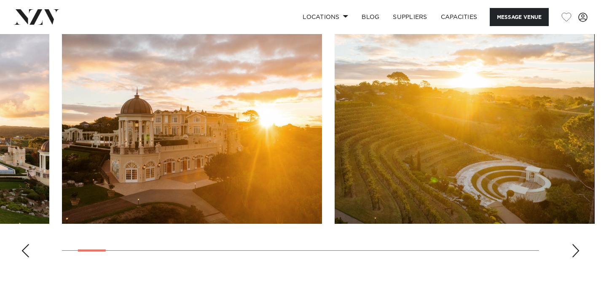
click at [577, 244] on div "Next slide" at bounding box center [575, 250] width 8 height 13
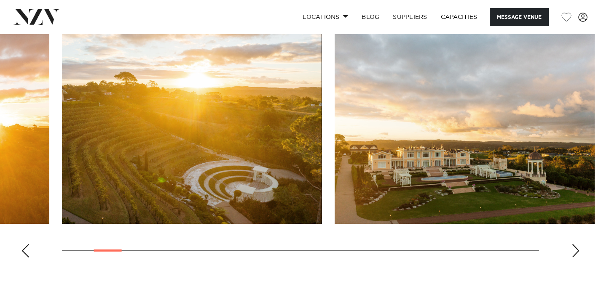
click at [577, 244] on div "Next slide" at bounding box center [575, 250] width 8 height 13
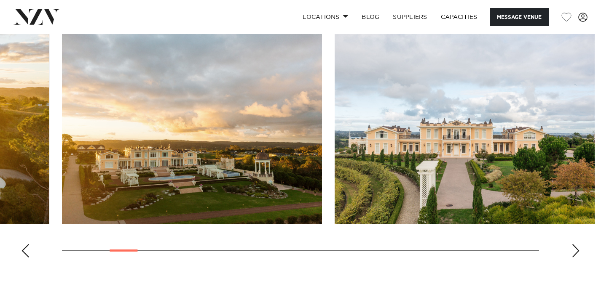
click at [577, 244] on div "Next slide" at bounding box center [575, 250] width 8 height 13
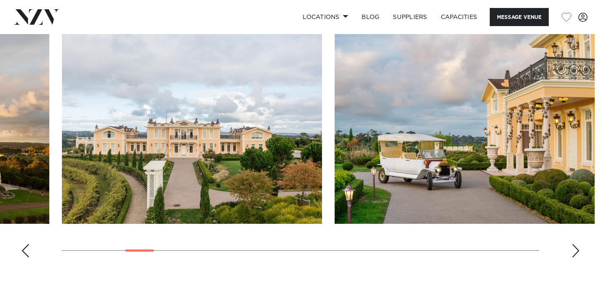
click at [577, 244] on div "Next slide" at bounding box center [575, 250] width 8 height 13
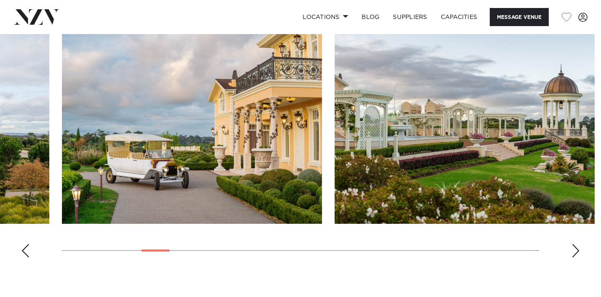
click at [577, 244] on div "Next slide" at bounding box center [575, 250] width 8 height 13
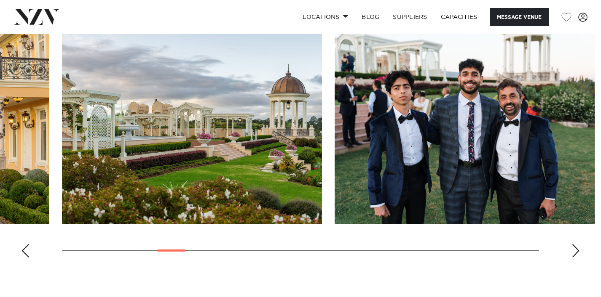
click at [577, 244] on div "Next slide" at bounding box center [575, 250] width 8 height 13
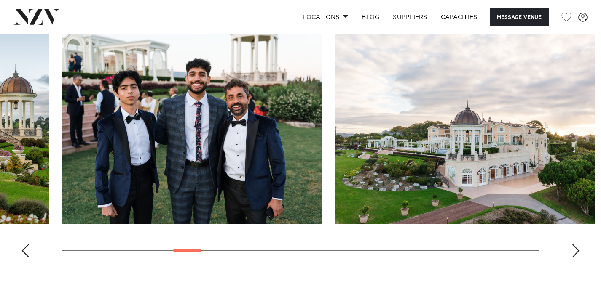
click at [577, 244] on div "Next slide" at bounding box center [575, 250] width 8 height 13
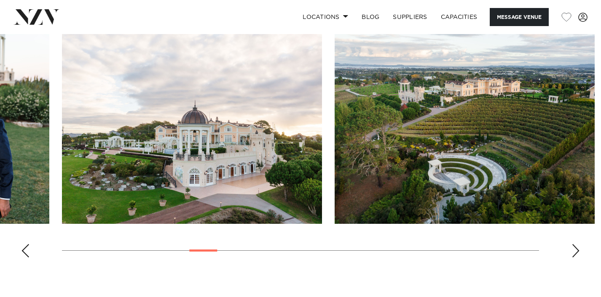
click at [577, 244] on div "Next slide" at bounding box center [575, 250] width 8 height 13
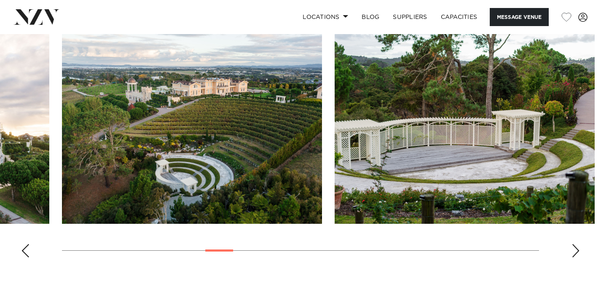
click at [577, 244] on div "Next slide" at bounding box center [575, 250] width 8 height 13
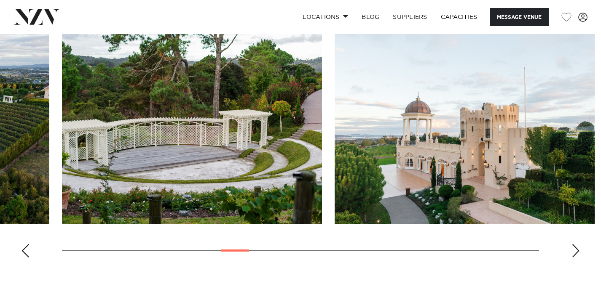
click at [577, 244] on div "Next slide" at bounding box center [575, 250] width 8 height 13
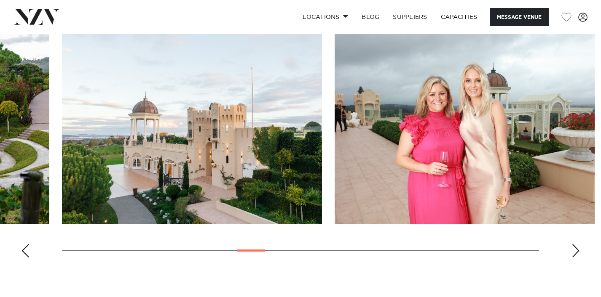
click at [577, 244] on div "Next slide" at bounding box center [575, 250] width 8 height 13
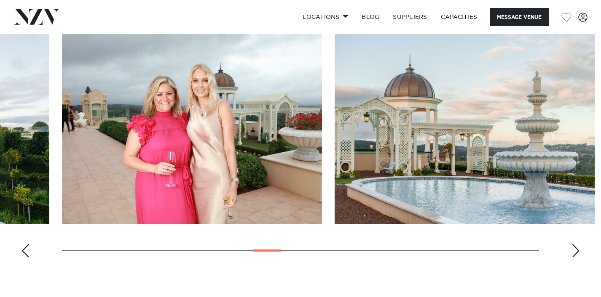
click at [577, 244] on div "Next slide" at bounding box center [575, 250] width 8 height 13
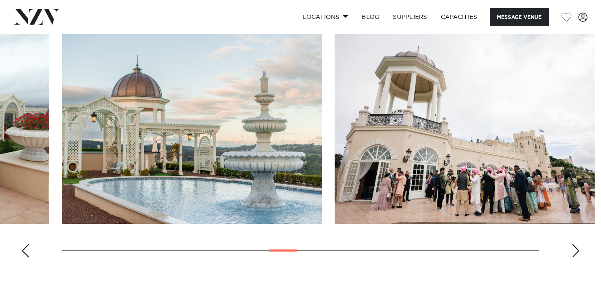
click at [577, 244] on div "Next slide" at bounding box center [575, 250] width 8 height 13
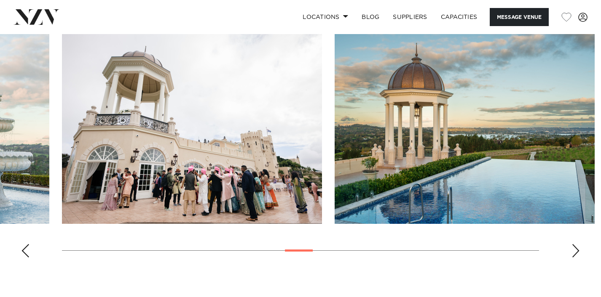
click at [577, 244] on div "Next slide" at bounding box center [575, 250] width 8 height 13
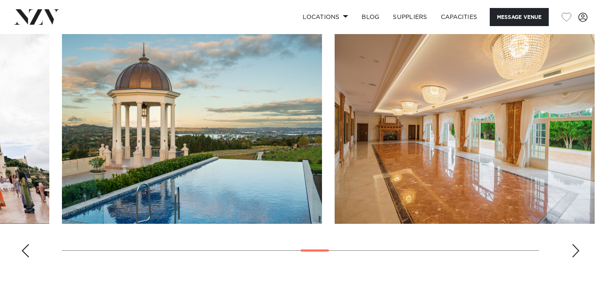
click at [577, 244] on div "Next slide" at bounding box center [575, 250] width 8 height 13
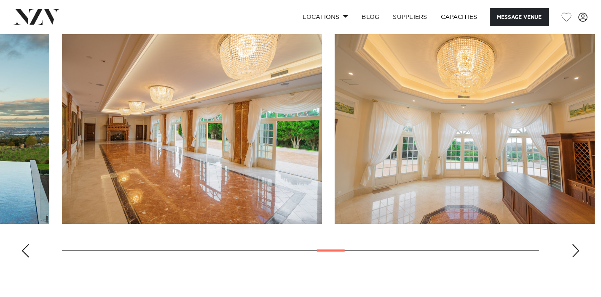
click at [577, 244] on div "Next slide" at bounding box center [575, 250] width 8 height 13
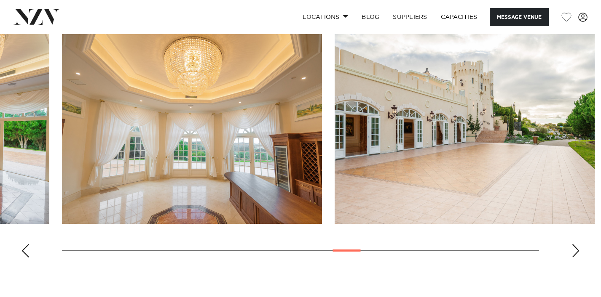
click at [577, 244] on div "Next slide" at bounding box center [575, 250] width 8 height 13
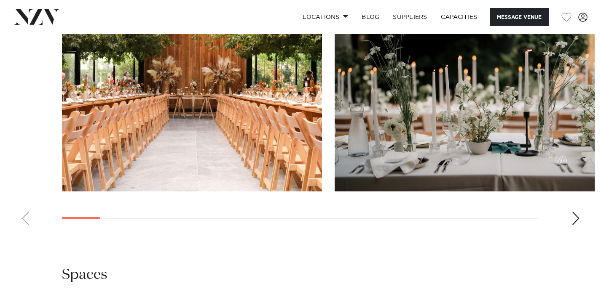
scroll to position [889, 0]
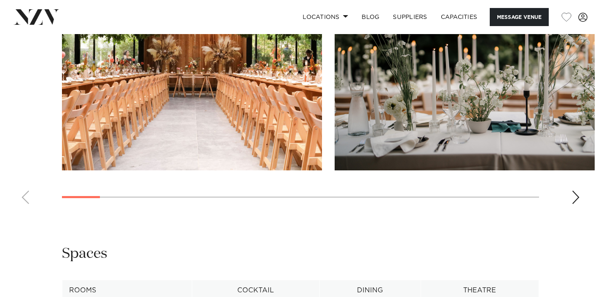
click at [574, 199] on div "Next slide" at bounding box center [575, 197] width 8 height 13
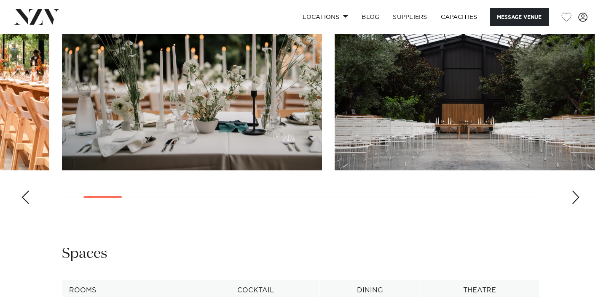
click at [574, 199] on div "Next slide" at bounding box center [575, 197] width 8 height 13
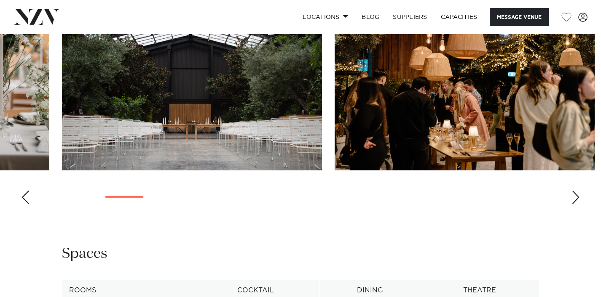
click at [574, 199] on div "Next slide" at bounding box center [575, 197] width 8 height 13
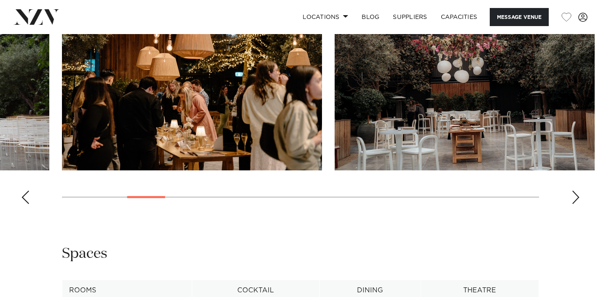
click at [574, 199] on div "Next slide" at bounding box center [575, 197] width 8 height 13
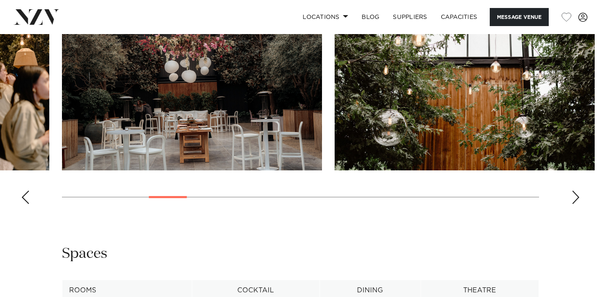
click at [574, 199] on div "Next slide" at bounding box center [575, 197] width 8 height 13
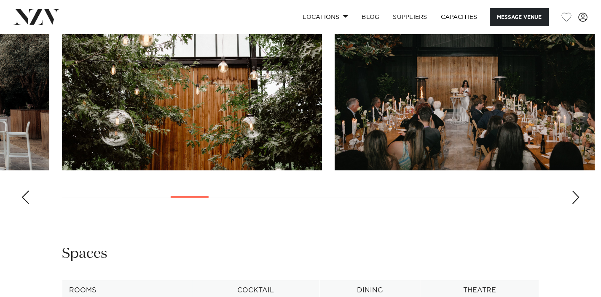
click at [574, 199] on div "Next slide" at bounding box center [575, 197] width 8 height 13
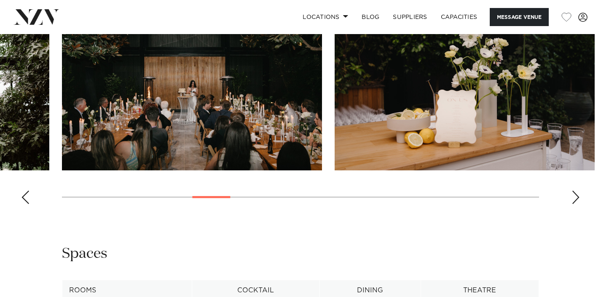
click at [574, 199] on div "Next slide" at bounding box center [575, 197] width 8 height 13
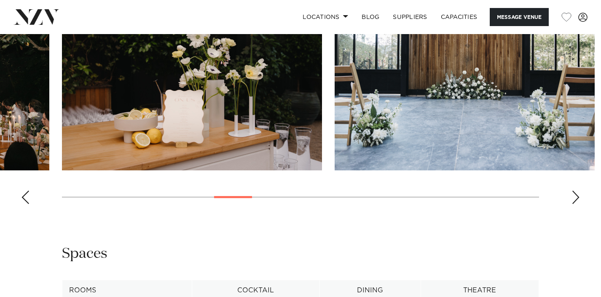
click at [574, 199] on div "Next slide" at bounding box center [575, 197] width 8 height 13
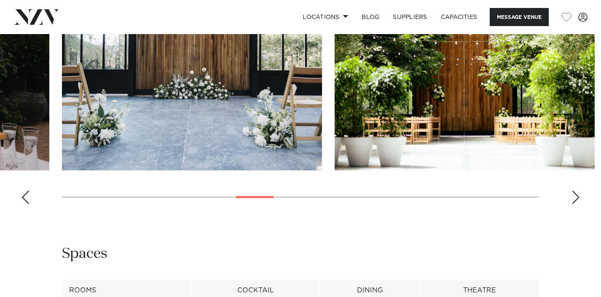
click at [574, 199] on div "Next slide" at bounding box center [575, 197] width 8 height 13
